Goal: Find specific page/section: Find specific page/section

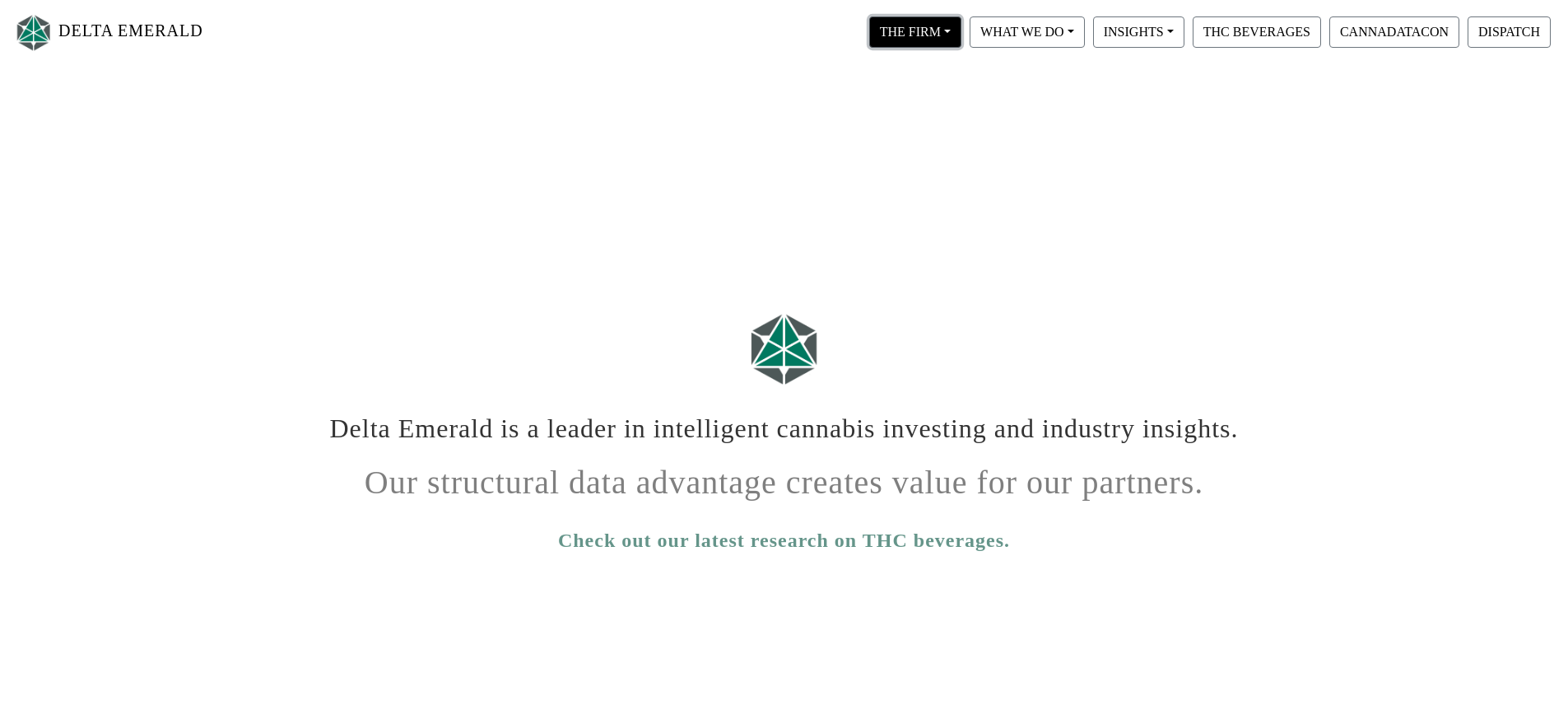
click at [899, 33] on button "THE FIRM" at bounding box center [915, 32] width 92 height 31
click at [901, 91] on link "Our People" at bounding box center [931, 101] width 130 height 26
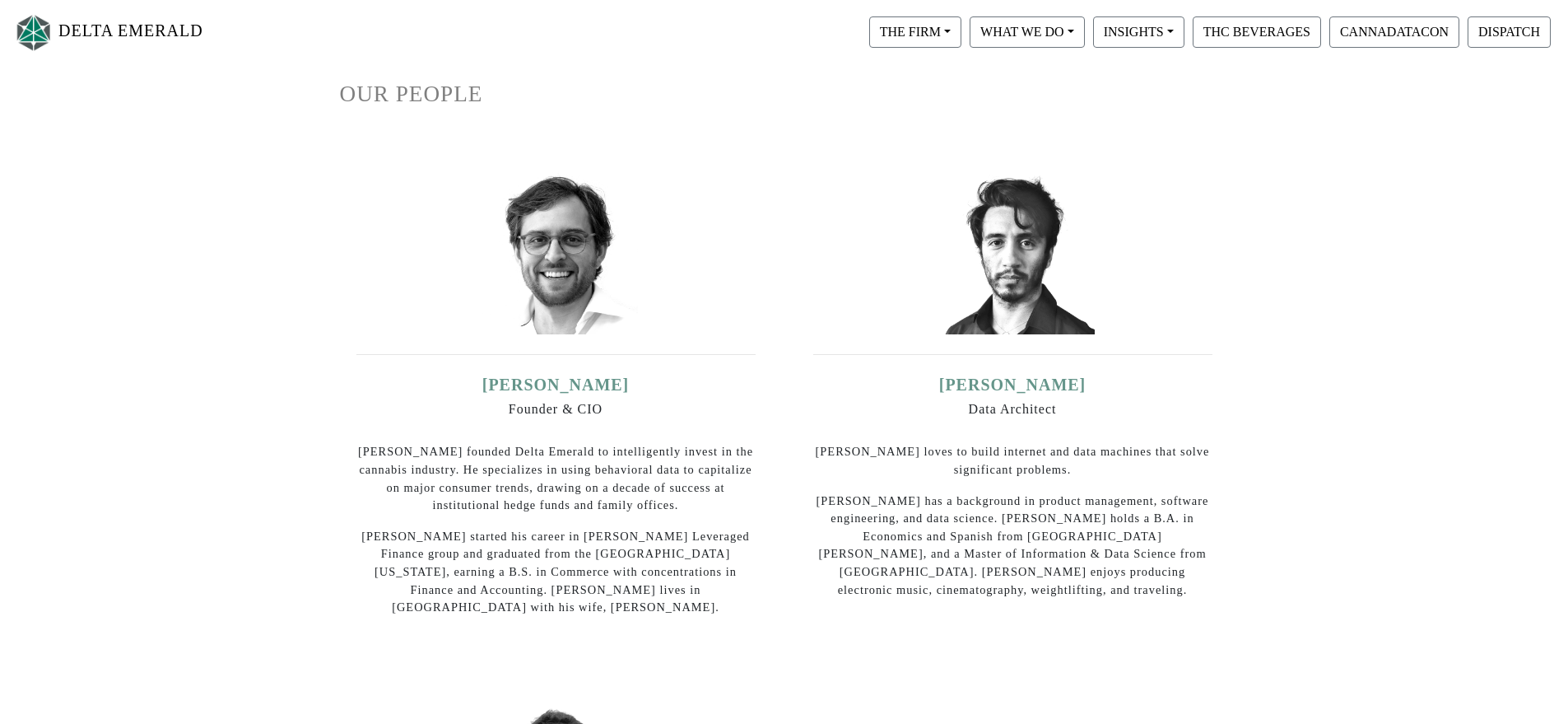
scroll to position [186, 0]
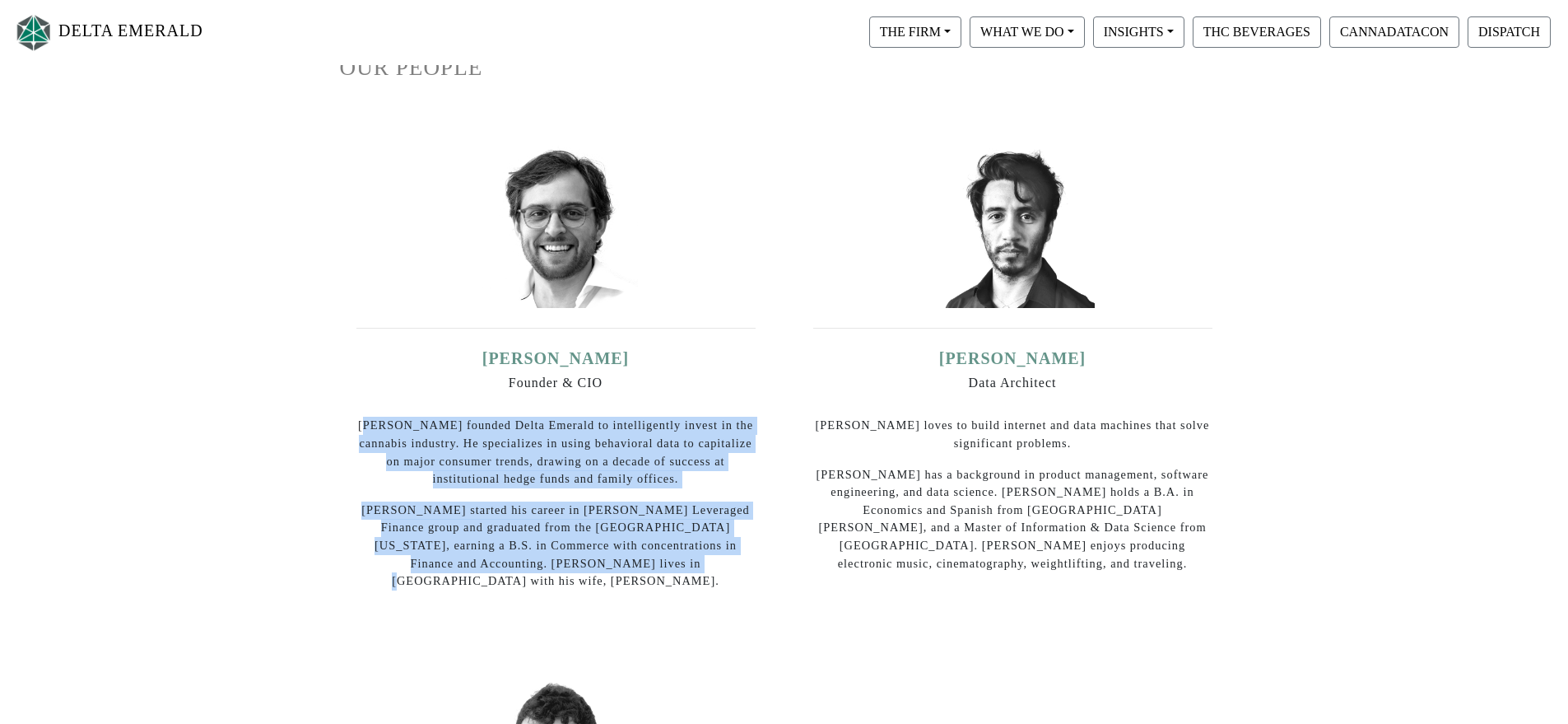
drag, startPoint x: 663, startPoint y: 576, endPoint x: 380, endPoint y: 419, distance: 323.6
click at [380, 419] on div "Ian Dominguez Founder & CIO Ian founded Delta Emerald to intelligently invest i…" at bounding box center [556, 374] width 432 height 493
click at [410, 437] on p "Ian founded Delta Emerald to intelligently invest in the cannabis industry. He …" at bounding box center [556, 452] width 399 height 71
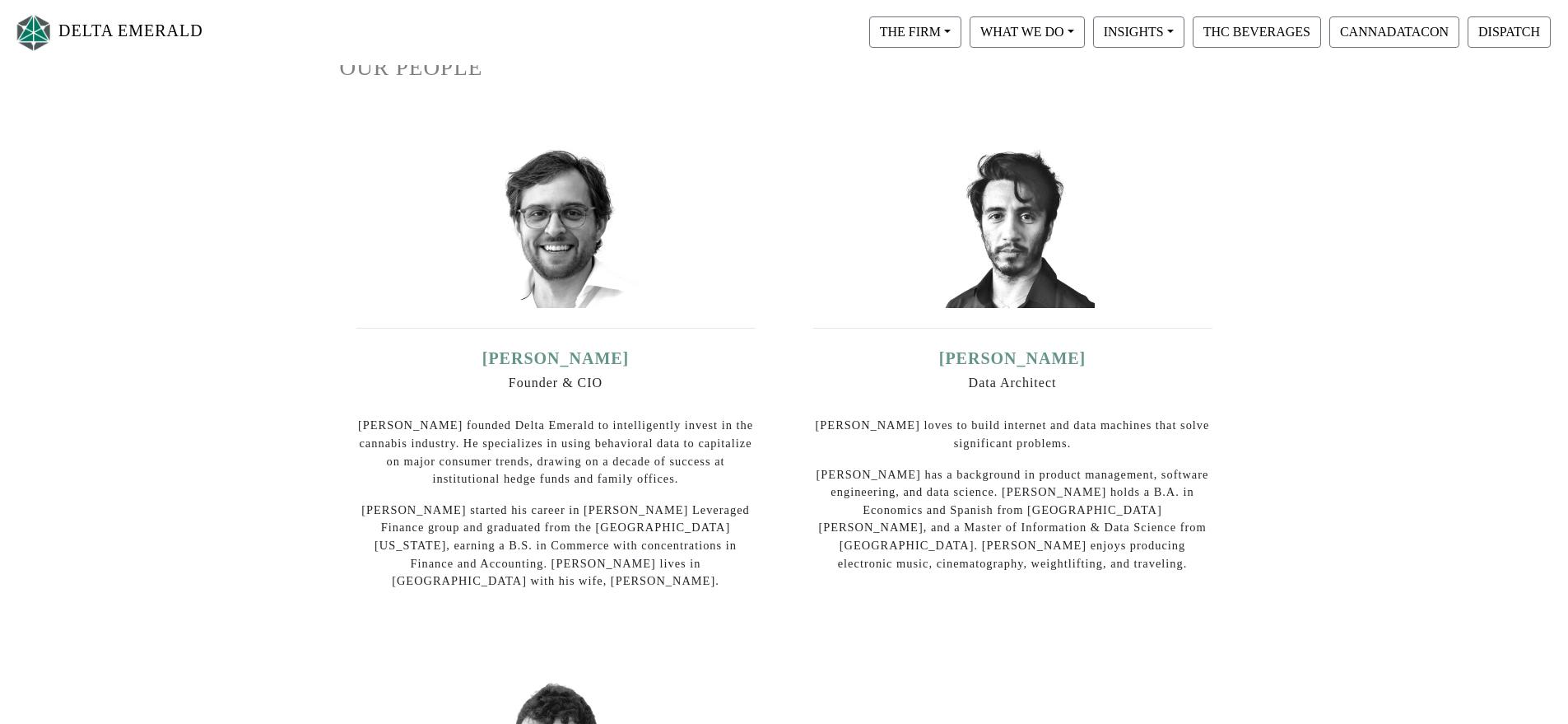
click at [107, 31] on link "DELTA EMERALD" at bounding box center [108, 32] width 190 height 52
